Goal: Go to known website: Access a specific website the user already knows

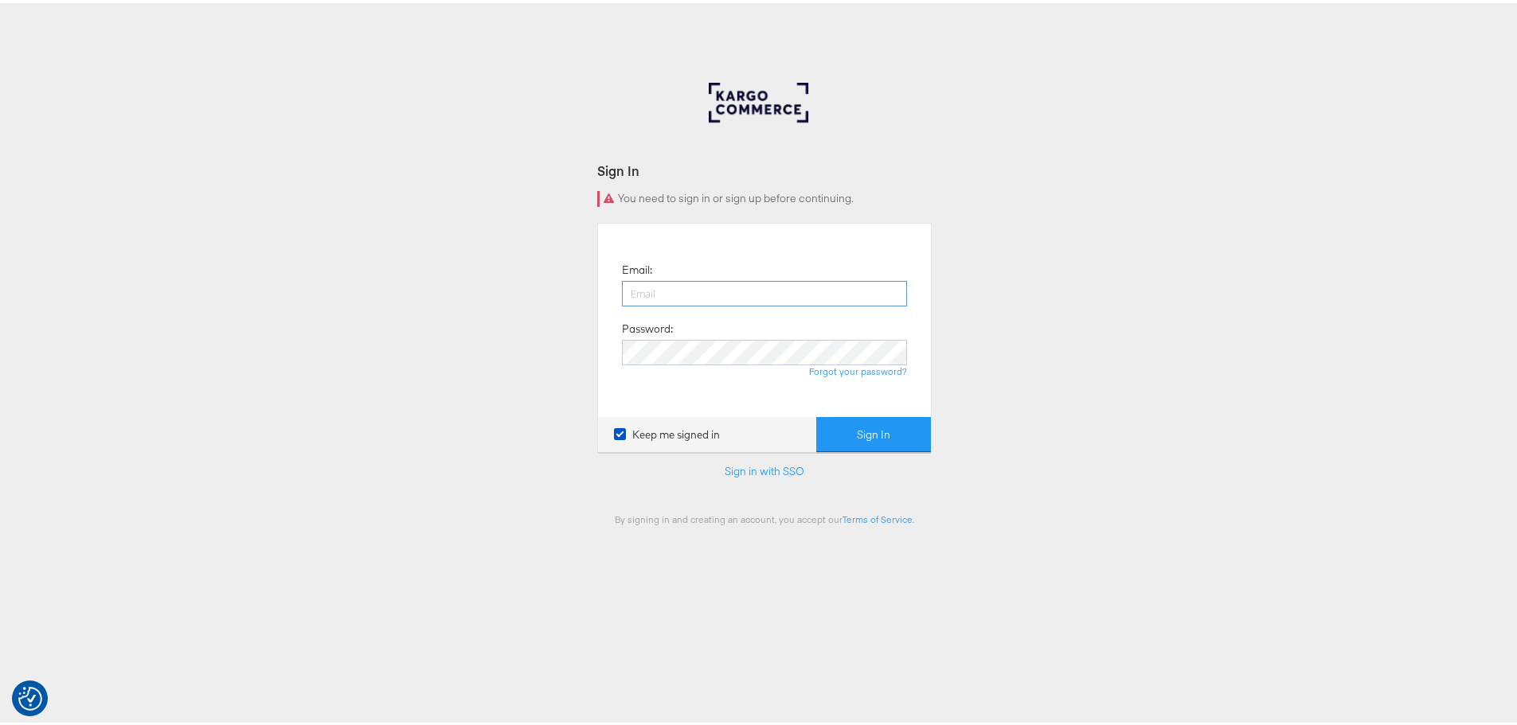
click at [693, 291] on input "email" at bounding box center [764, 290] width 285 height 25
type input "[PERSON_NAME][EMAIL_ADDRESS][PERSON_NAME][DOMAIN_NAME]"
click at [860, 431] on button "Sign In" at bounding box center [873, 432] width 115 height 36
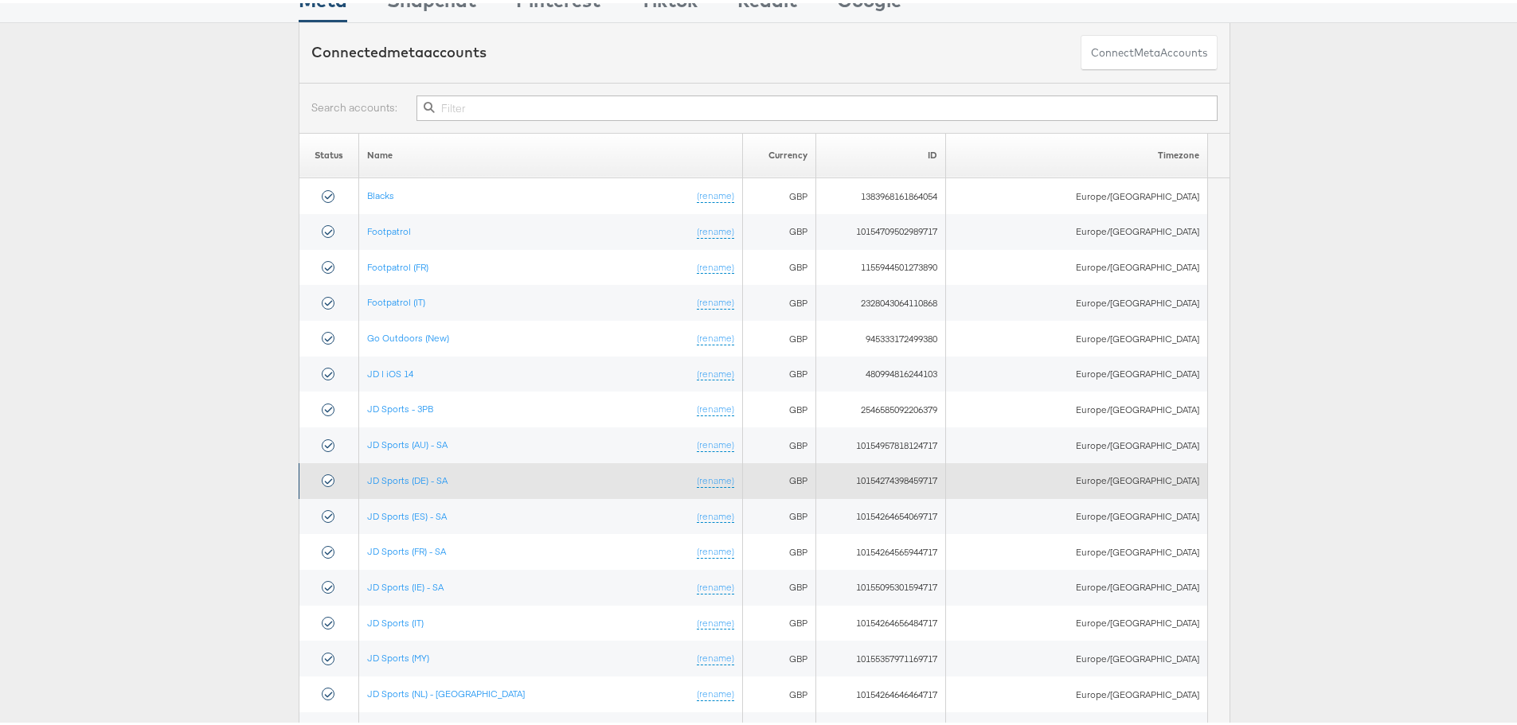
scroll to position [80, 0]
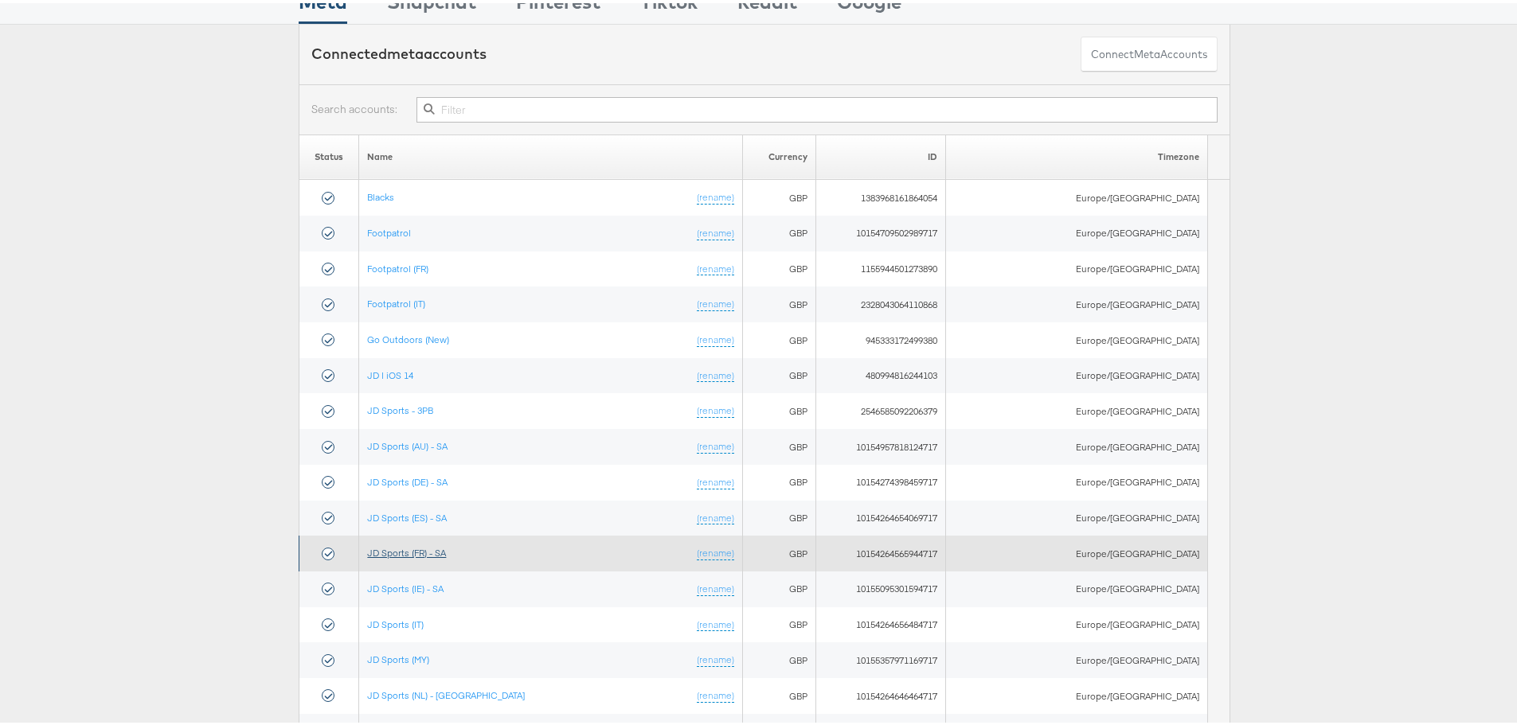
click at [446, 549] on link "JD Sports (FR) - SA" at bounding box center [406, 550] width 79 height 12
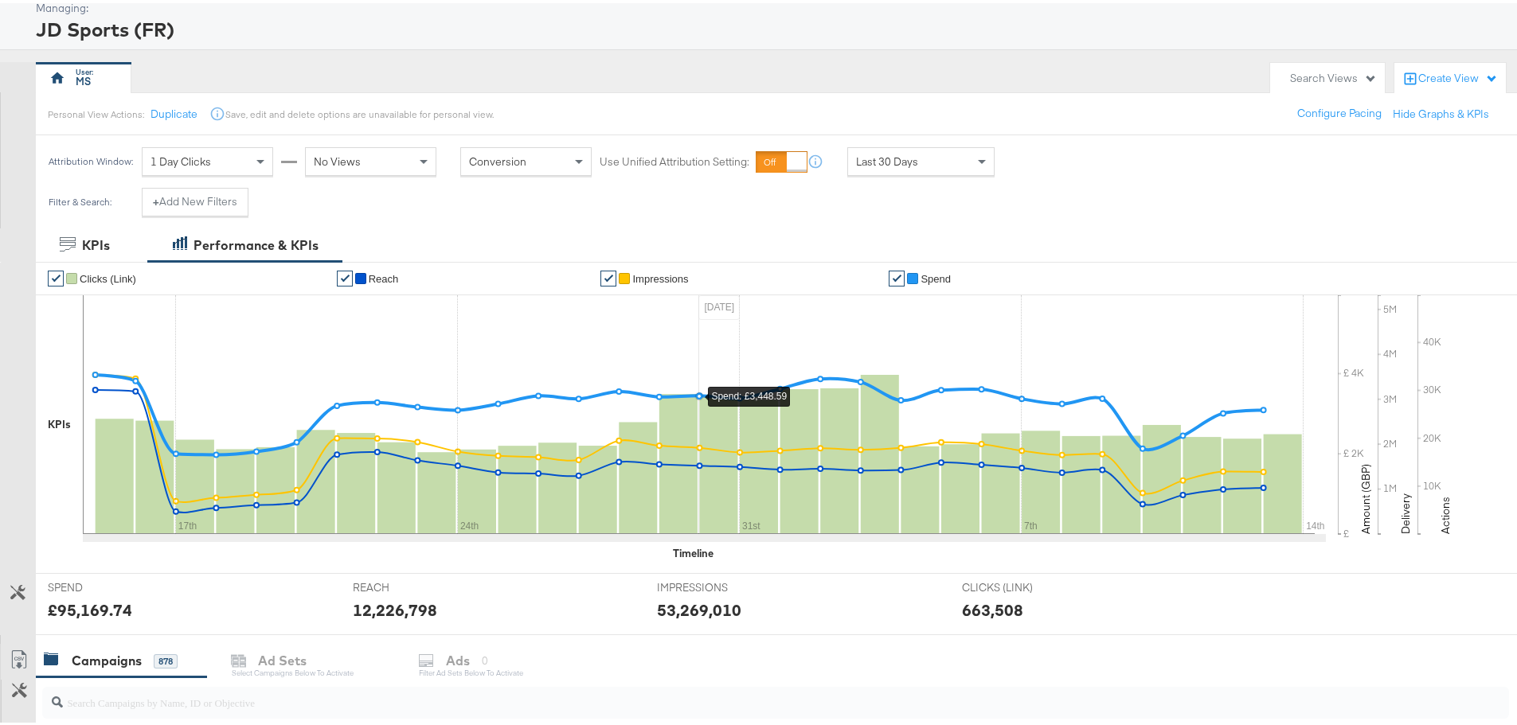
scroll to position [239, 0]
